Goal: Navigation & Orientation: Understand site structure

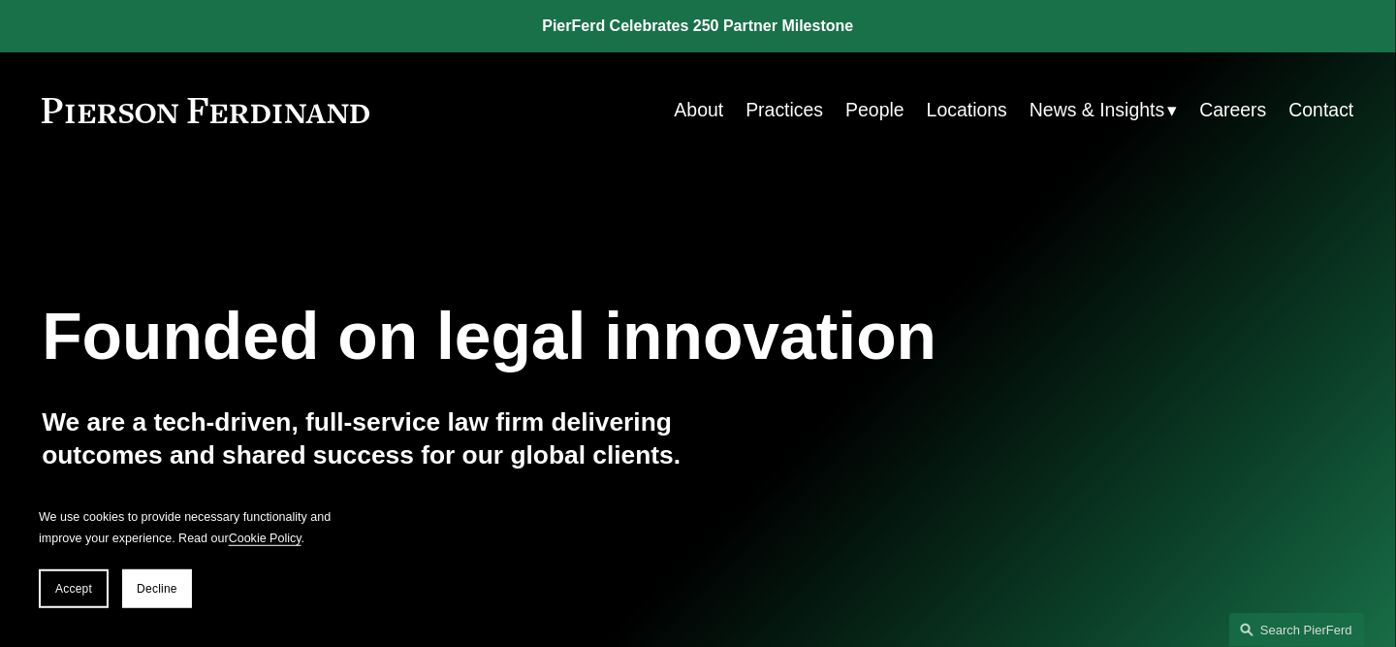
click at [780, 119] on link "Practices" at bounding box center [785, 110] width 78 height 38
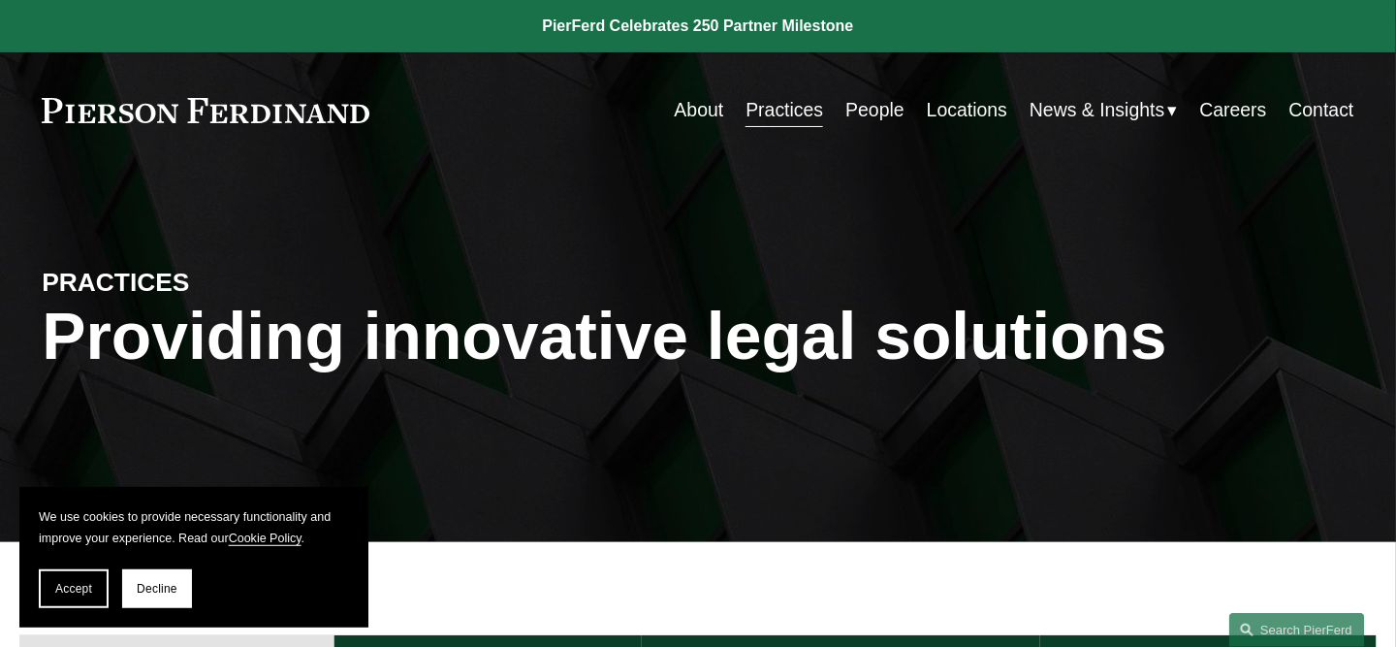
click at [850, 113] on link "People" at bounding box center [874, 110] width 59 height 38
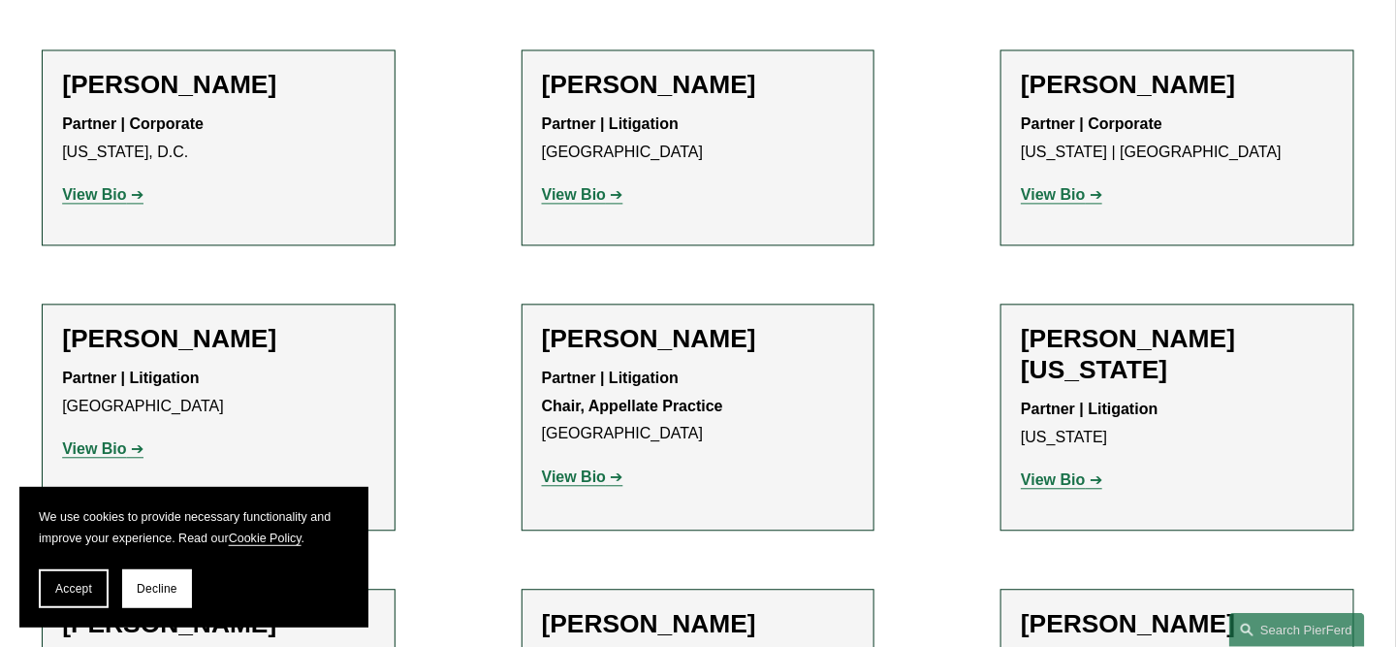
scroll to position [23299, 0]
